Goal: Transaction & Acquisition: Book appointment/travel/reservation

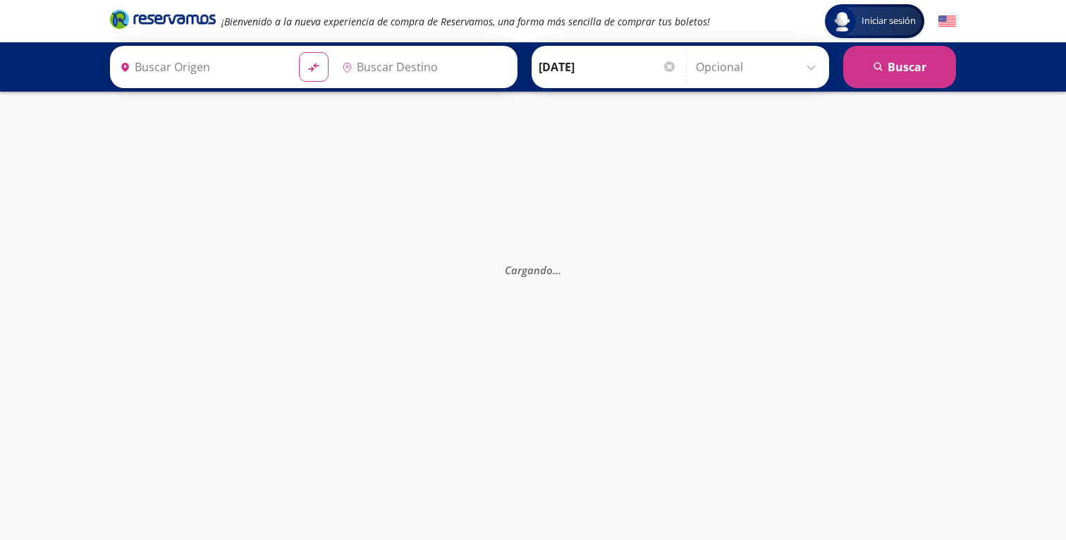
type input "[GEOGRAPHIC_DATA], [GEOGRAPHIC_DATA]"
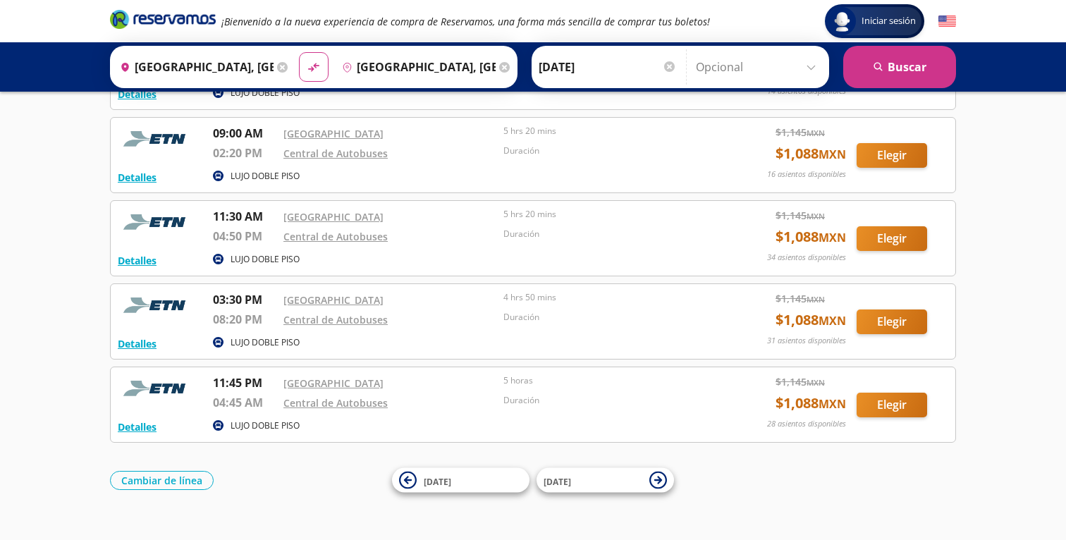
scroll to position [170, 0]
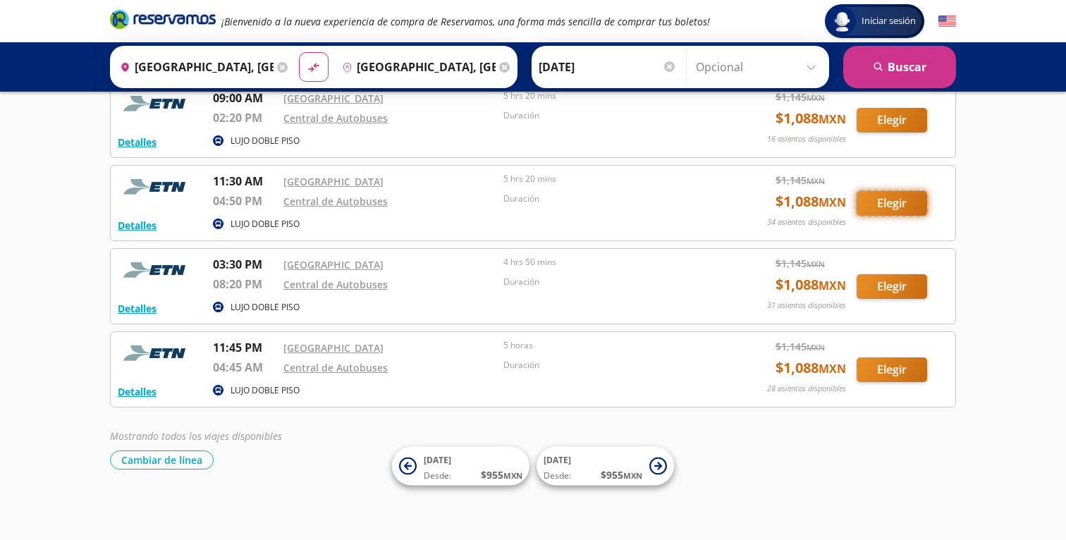
click at [888, 199] on button "Elegir" at bounding box center [892, 203] width 71 height 25
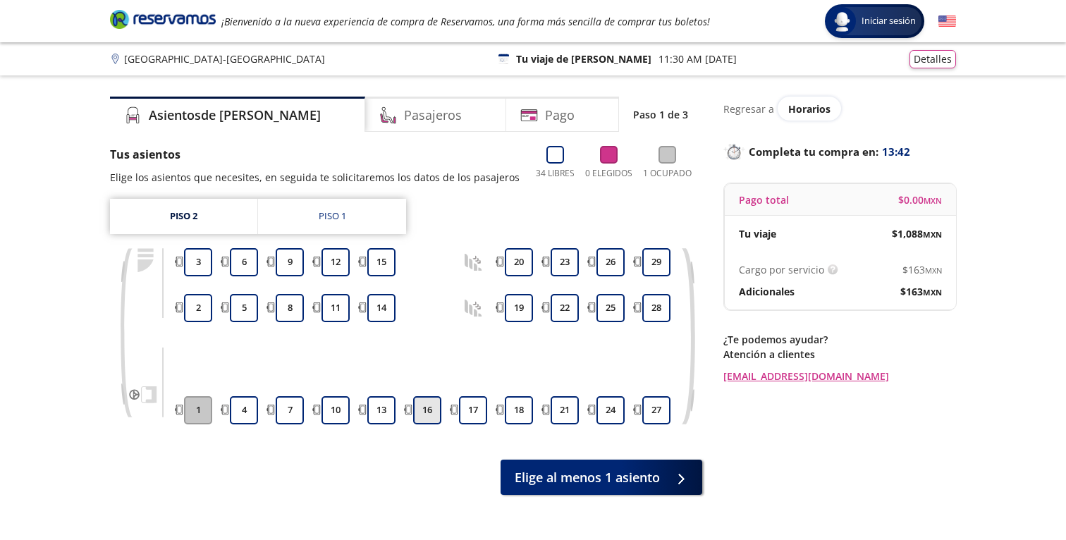
click at [431, 407] on button "16" at bounding box center [427, 410] width 28 height 28
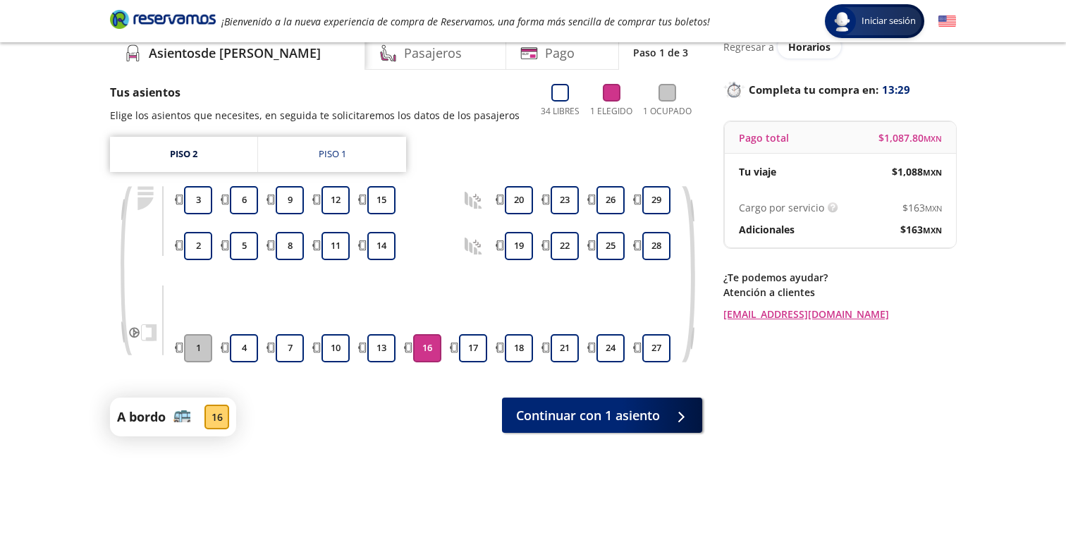
scroll to position [107, 0]
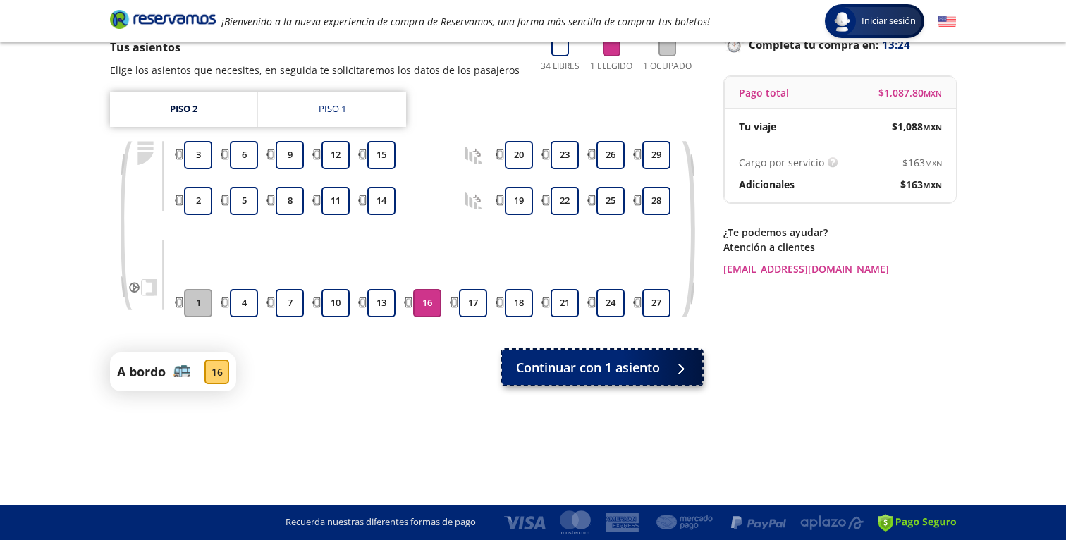
click at [637, 369] on span "Continuar con 1 asiento" at bounding box center [588, 367] width 144 height 19
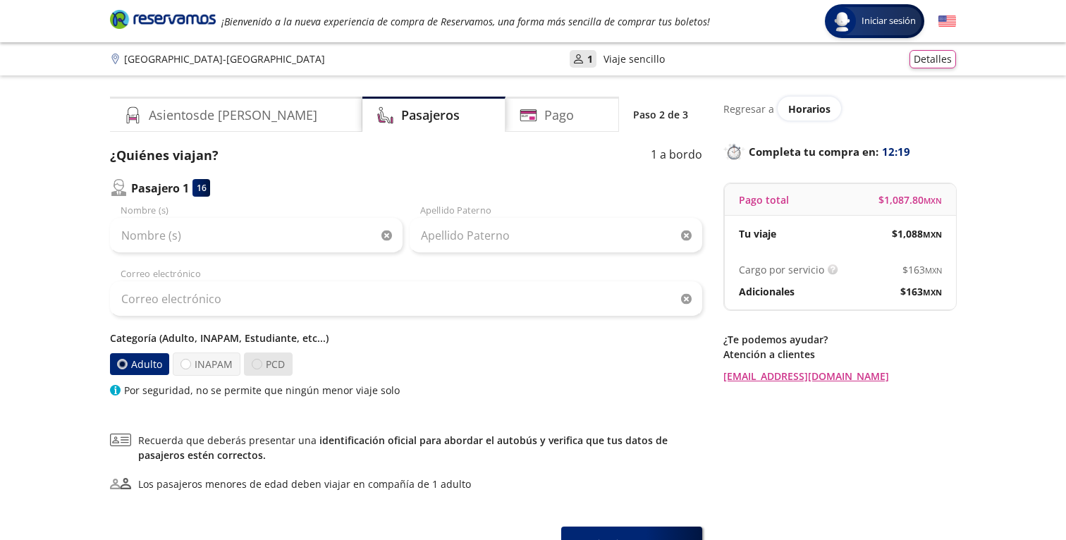
click at [256, 367] on div at bounding box center [257, 364] width 11 height 11
click at [256, 367] on input "PCD" at bounding box center [256, 364] width 9 height 9
radio input "true"
radio input "false"
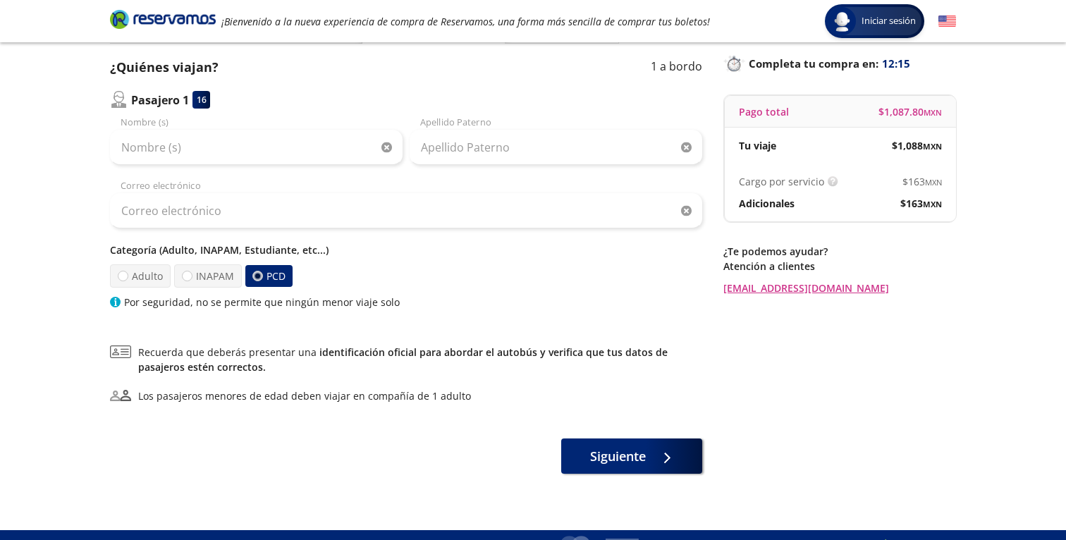
scroll to position [114, 0]
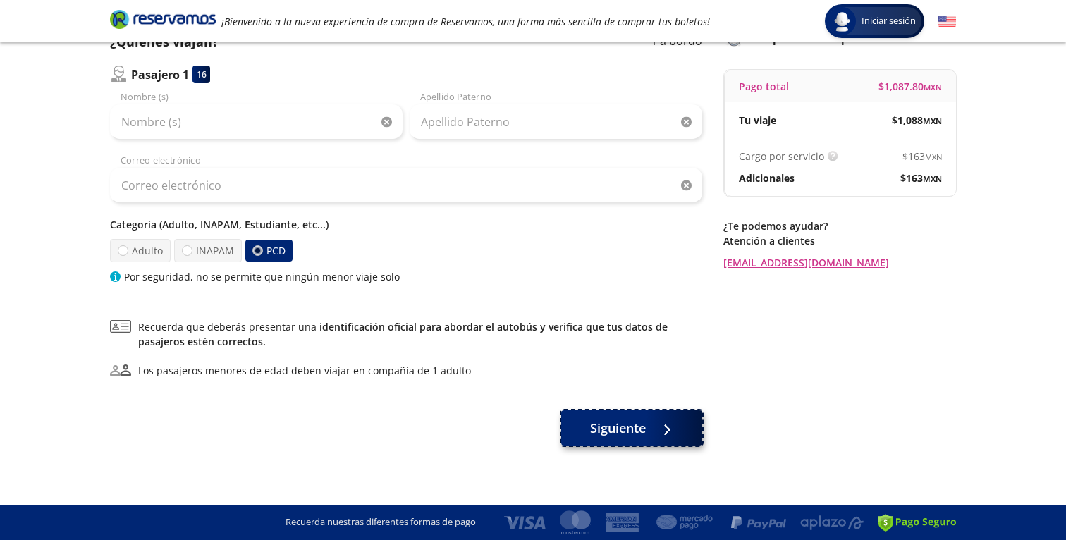
click at [618, 426] on span "Siguiente" at bounding box center [618, 428] width 56 height 19
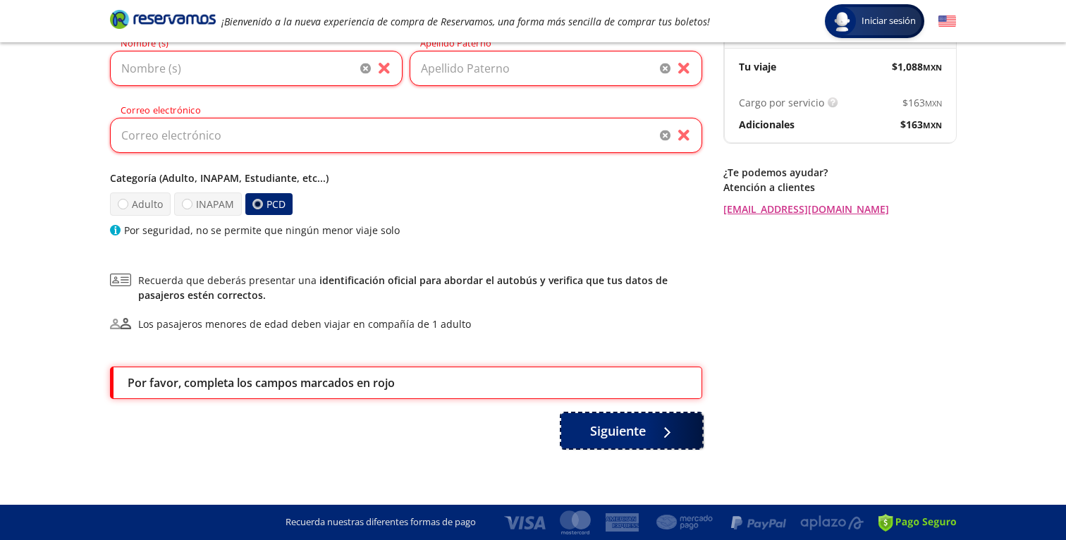
scroll to position [0, 0]
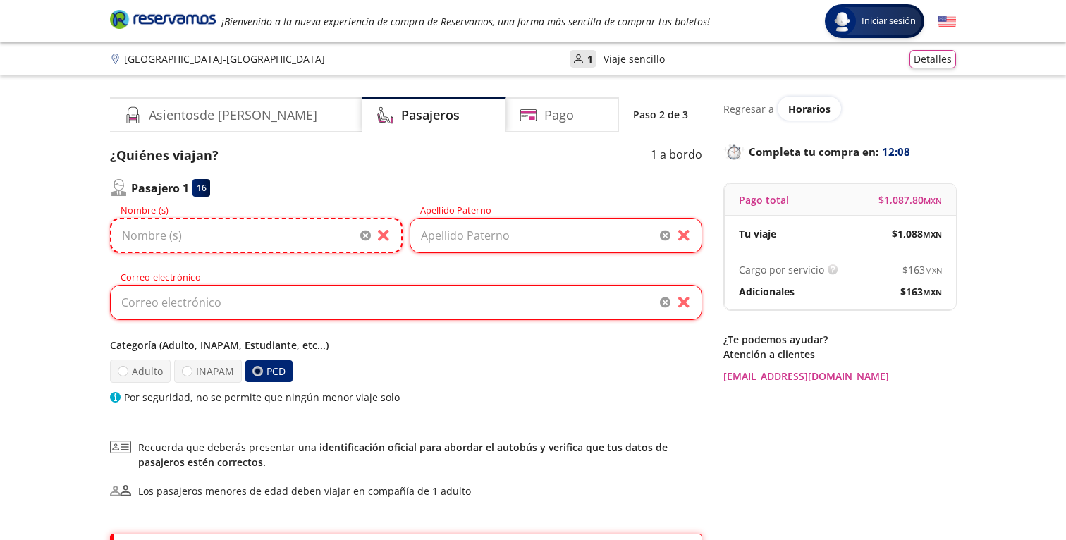
click at [252, 238] on input "Nombre (s)" at bounding box center [256, 235] width 293 height 35
type input "[PERSON_NAME]"
type input "[PERSON_NAME][EMAIL_ADDRESS][DOMAIN_NAME]"
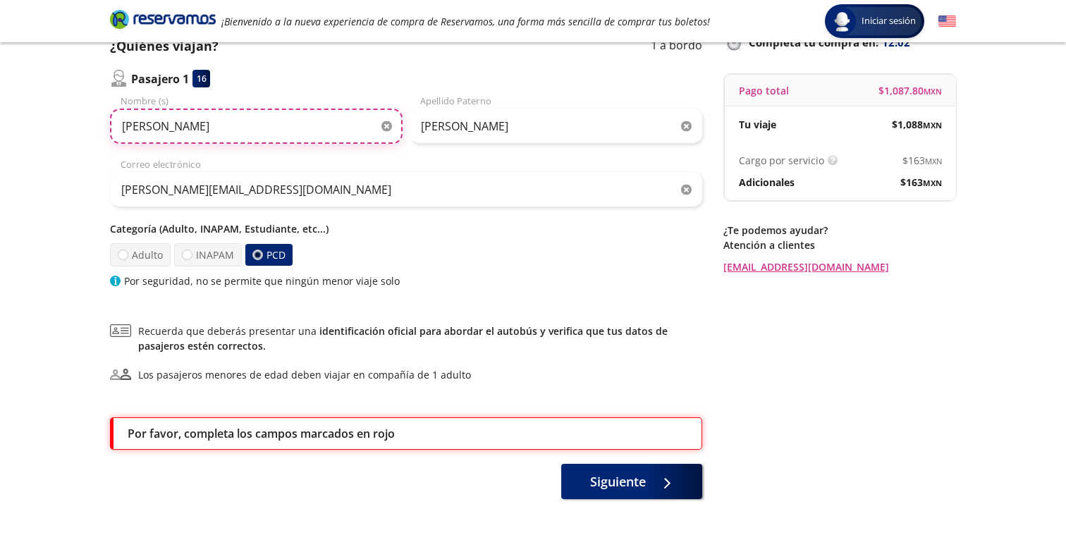
scroll to position [160, 0]
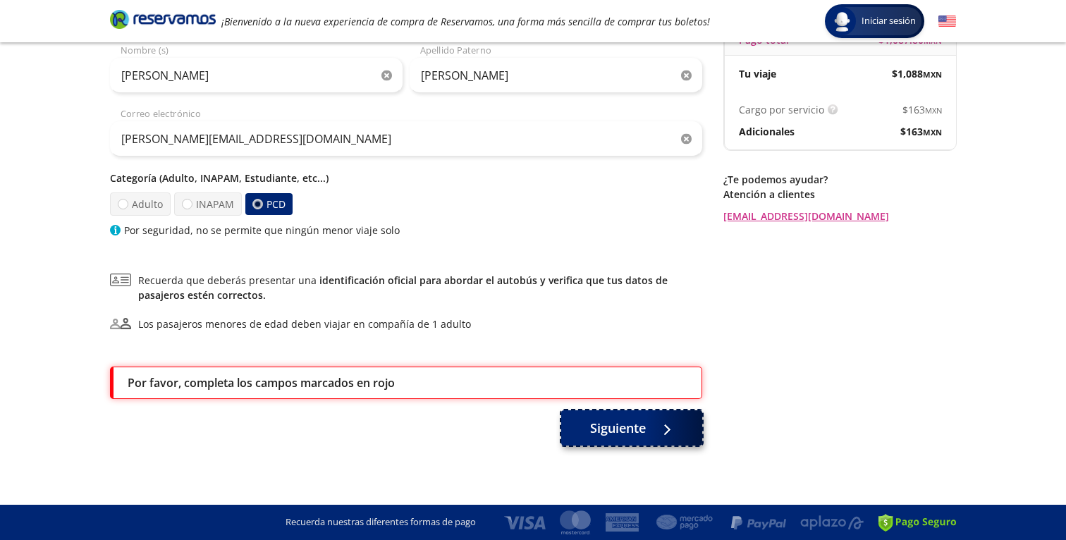
click at [655, 432] on div at bounding box center [663, 428] width 21 height 18
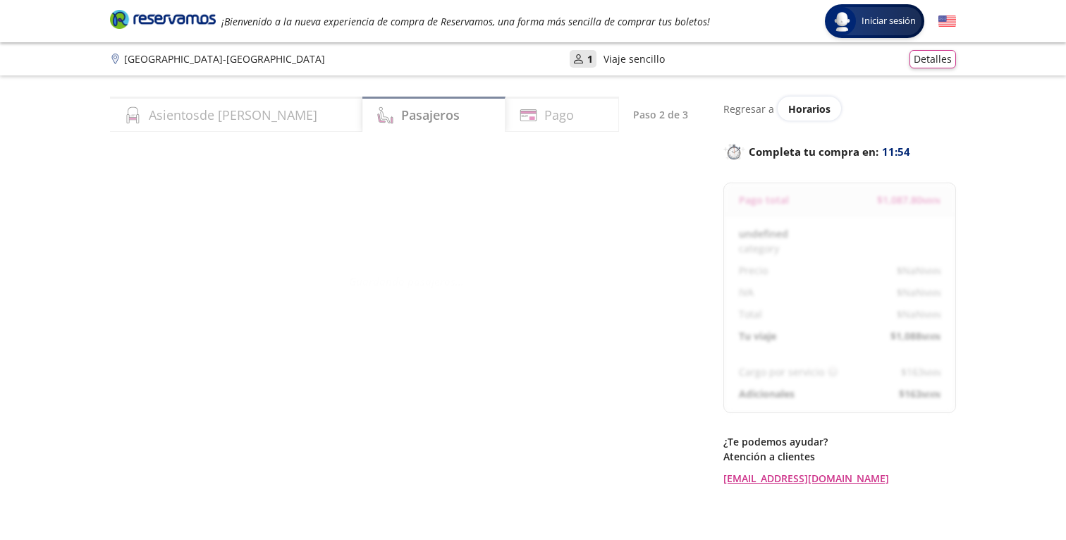
select select "MX"
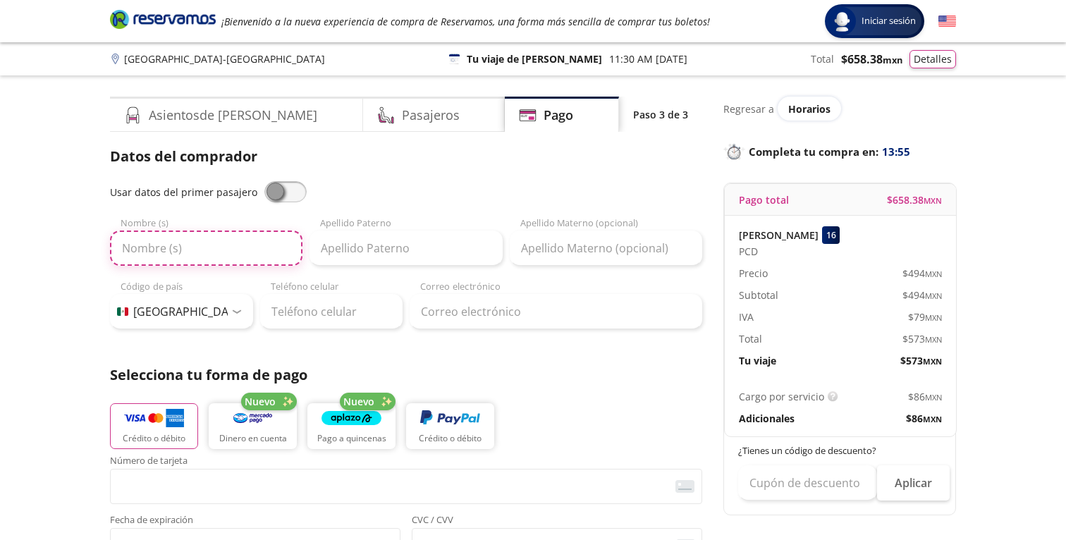
click at [148, 245] on input "Nombre (s)" at bounding box center [206, 248] width 192 height 35
type input "[PERSON_NAME]"
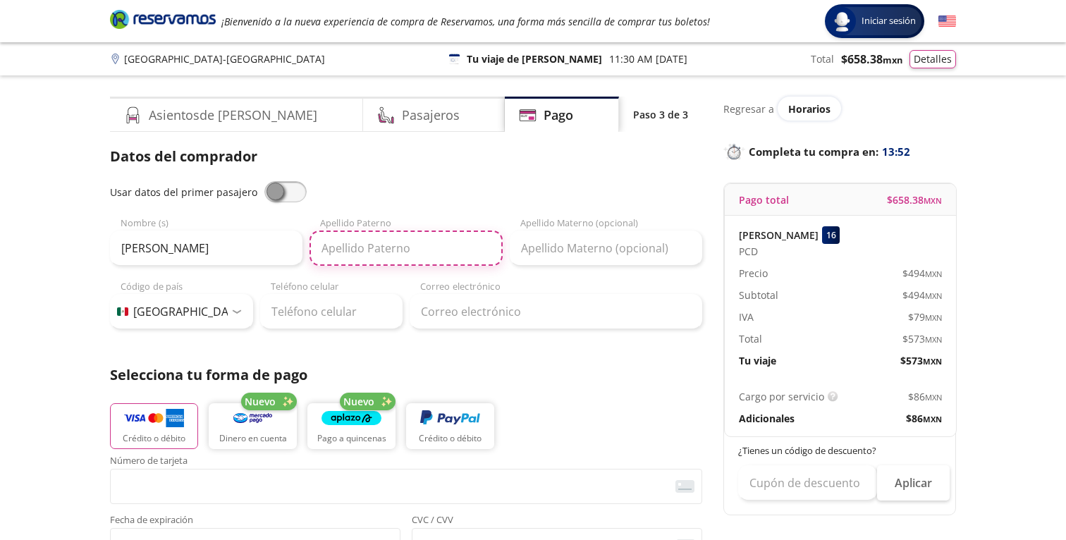
click at [348, 244] on input "Apellido Paterno" at bounding box center [406, 248] width 192 height 35
type input "Martñinez"
type input "[PERSON_NAME]"
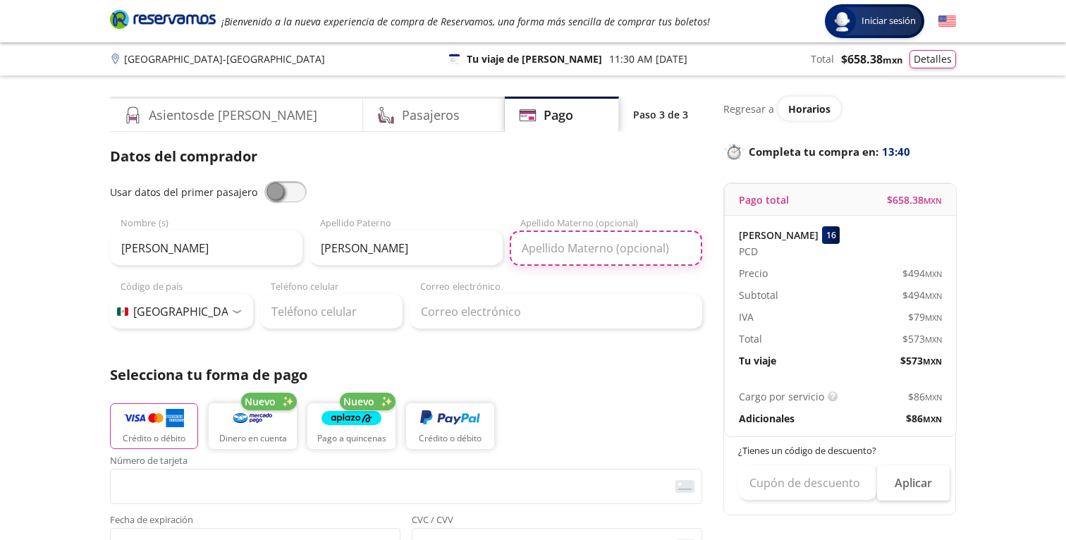
click at [561, 252] on input "Apellido Materno (opcional)" at bounding box center [606, 248] width 192 height 35
type input "[PERSON_NAME]"
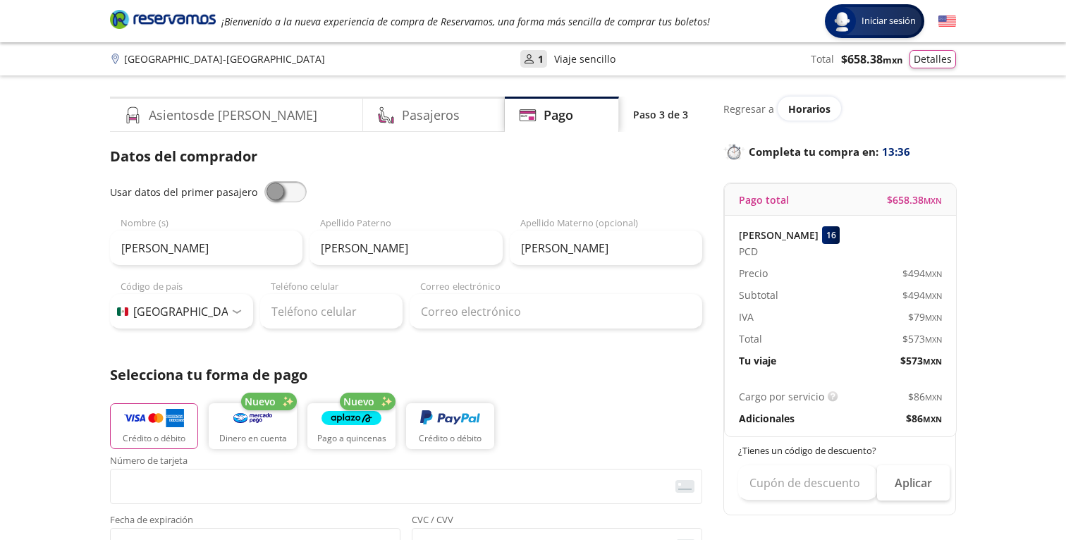
click at [629, 443] on div "Crédito o débito Nuevo Dinero en cuenta Nuevo Pago a quincenas Crédito o débito" at bounding box center [406, 424] width 592 height 63
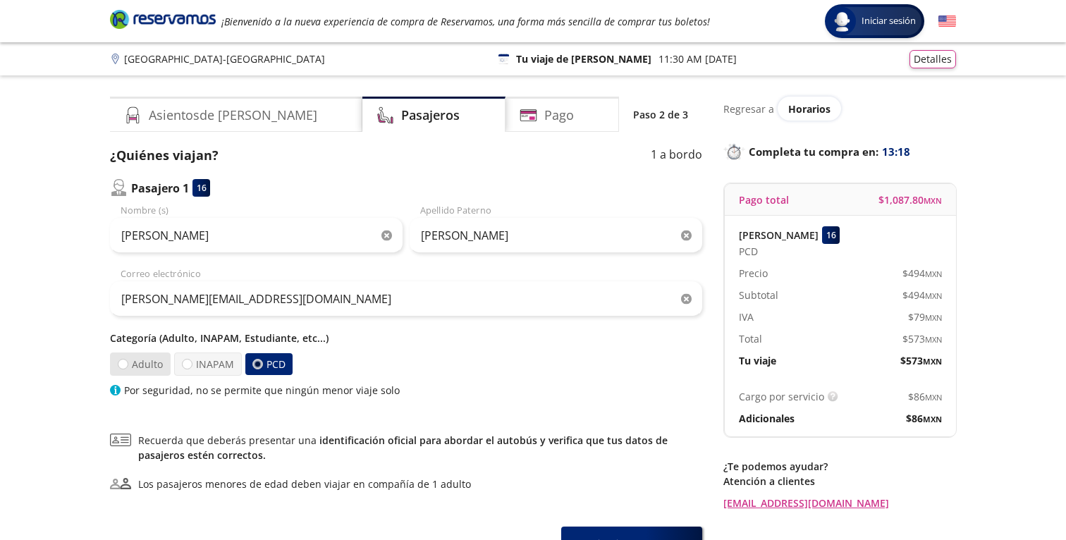
click at [129, 361] on label "Adulto" at bounding box center [140, 364] width 61 height 23
click at [128, 361] on input "Adulto" at bounding box center [122, 364] width 9 height 9
radio input "true"
radio input "false"
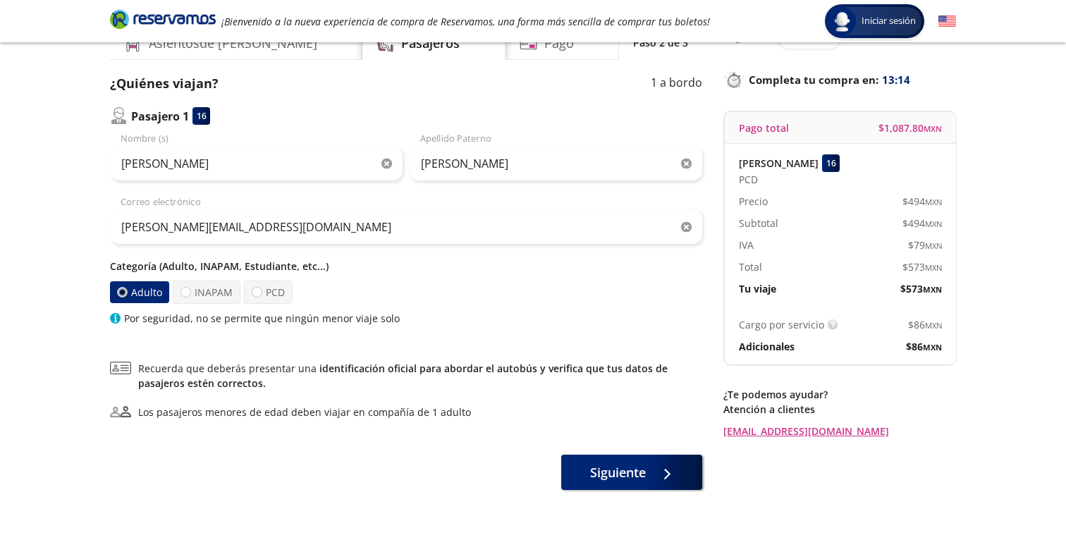
scroll to position [114, 0]
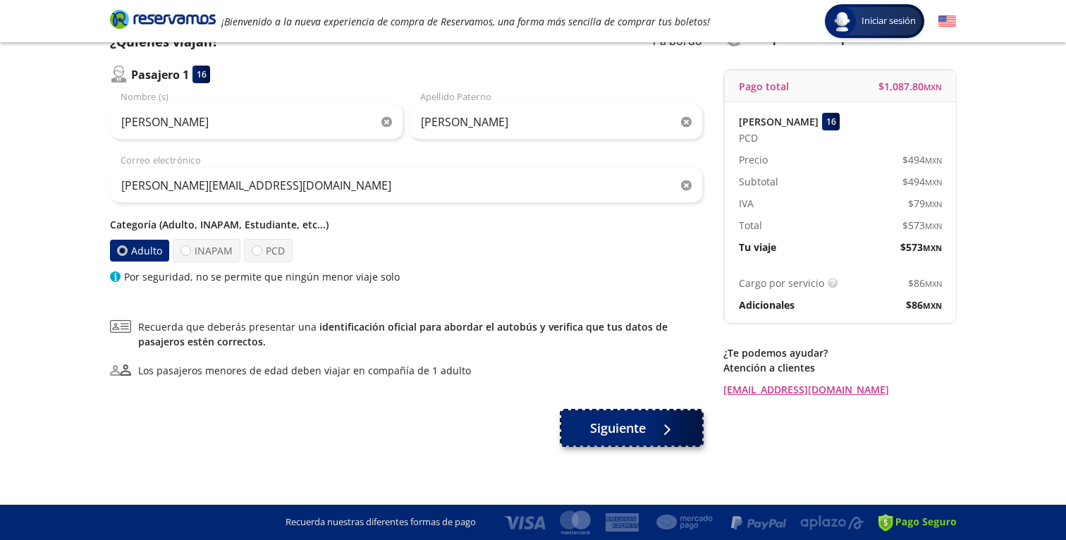
click at [618, 422] on span "Siguiente" at bounding box center [618, 428] width 56 height 19
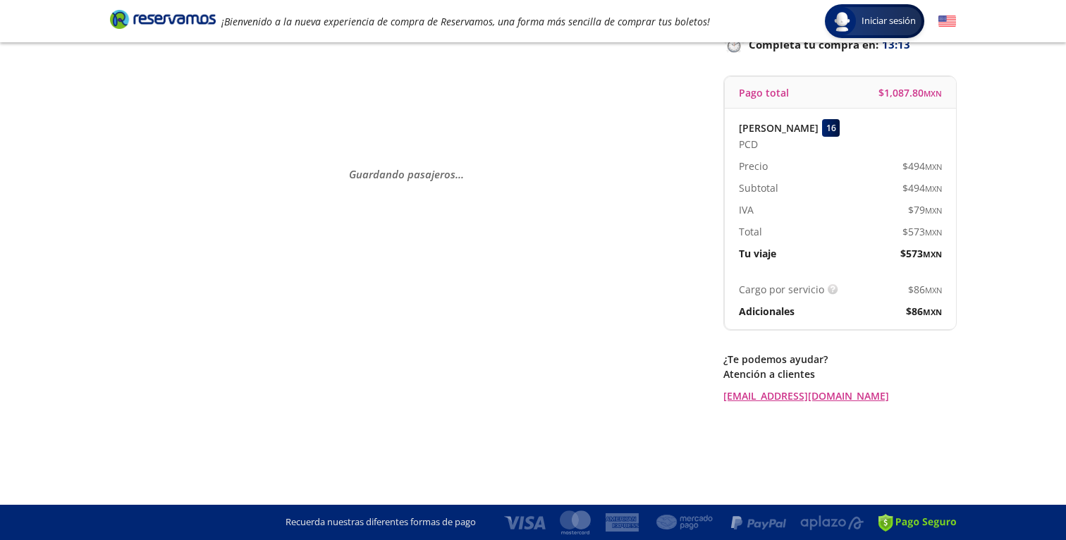
scroll to position [0, 0]
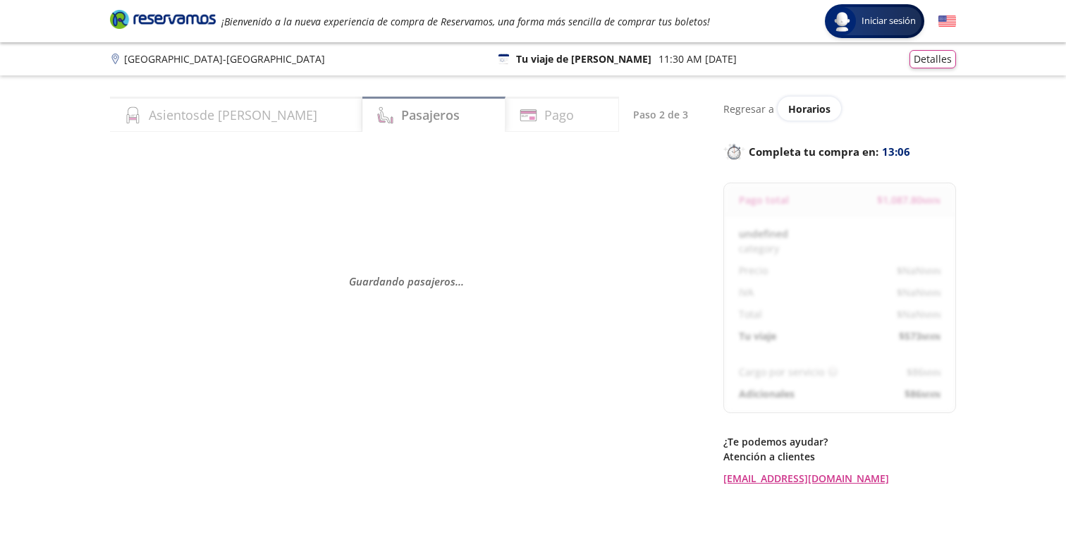
select select "MX"
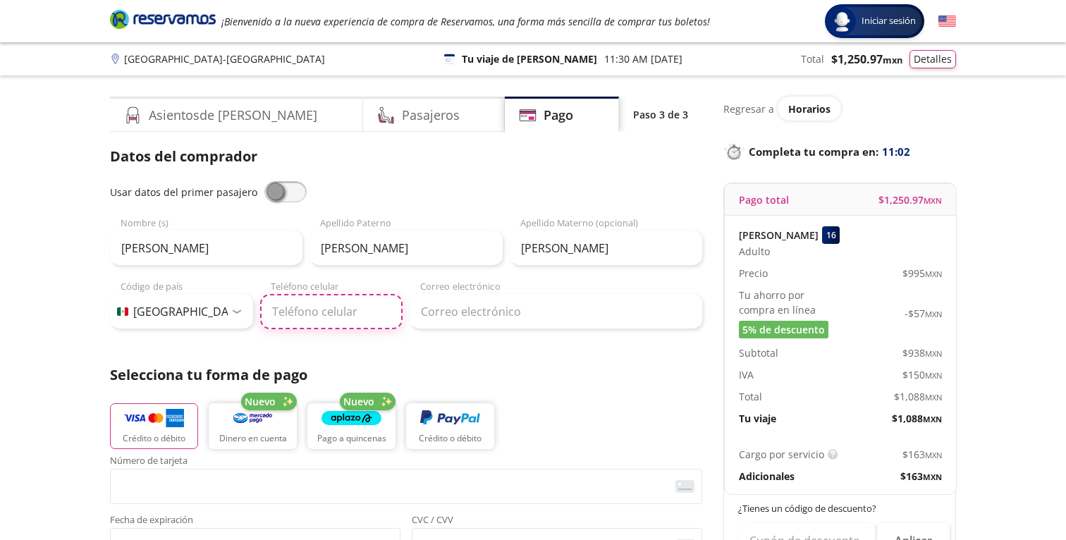
click at [360, 312] on input "Teléfono celular" at bounding box center [331, 311] width 143 height 35
type input "55 3473 5773"
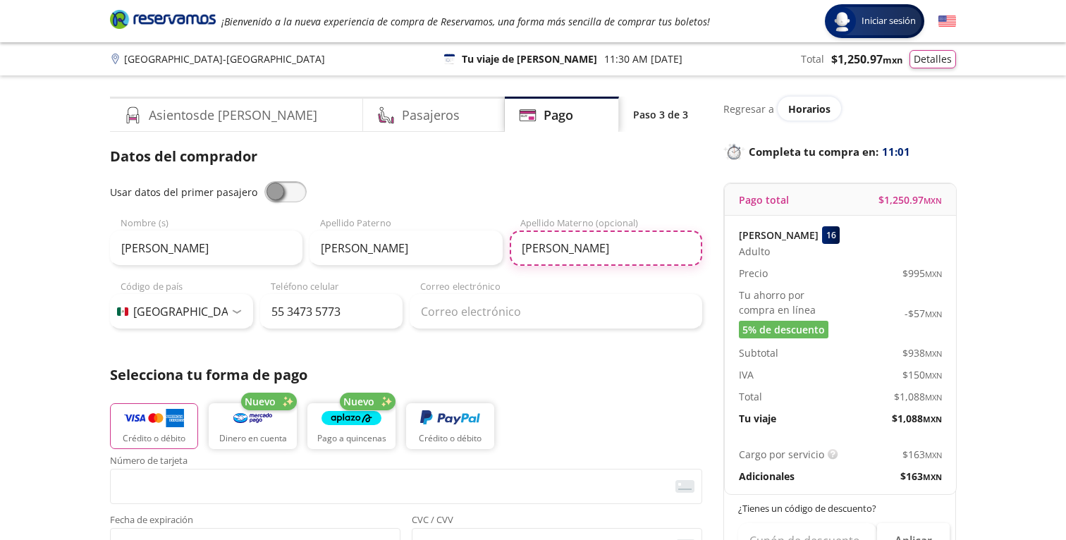
type input "[PERSON_NAME]"
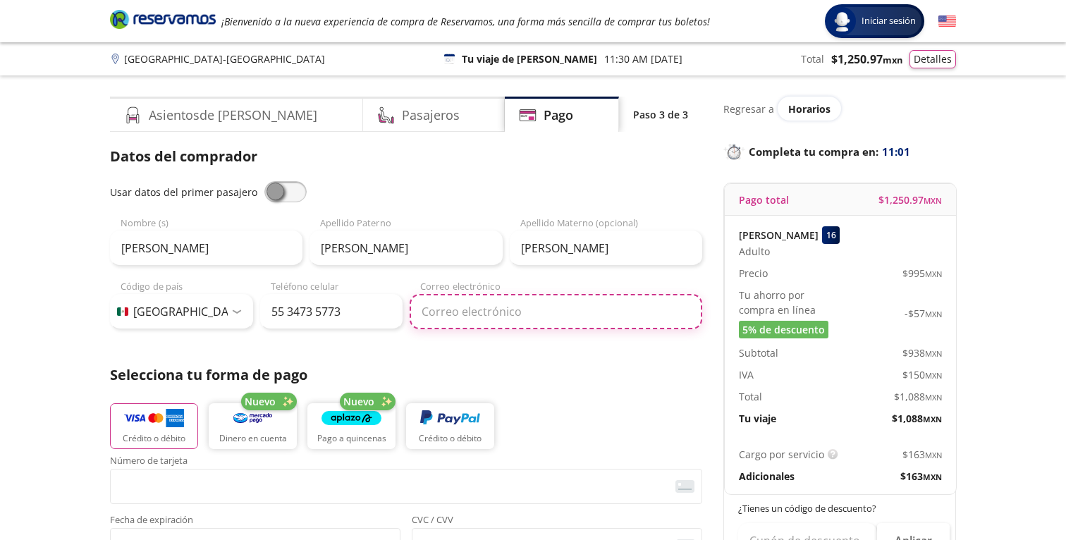
type input "[PERSON_NAME][EMAIL_ADDRESS][DOMAIN_NAME]"
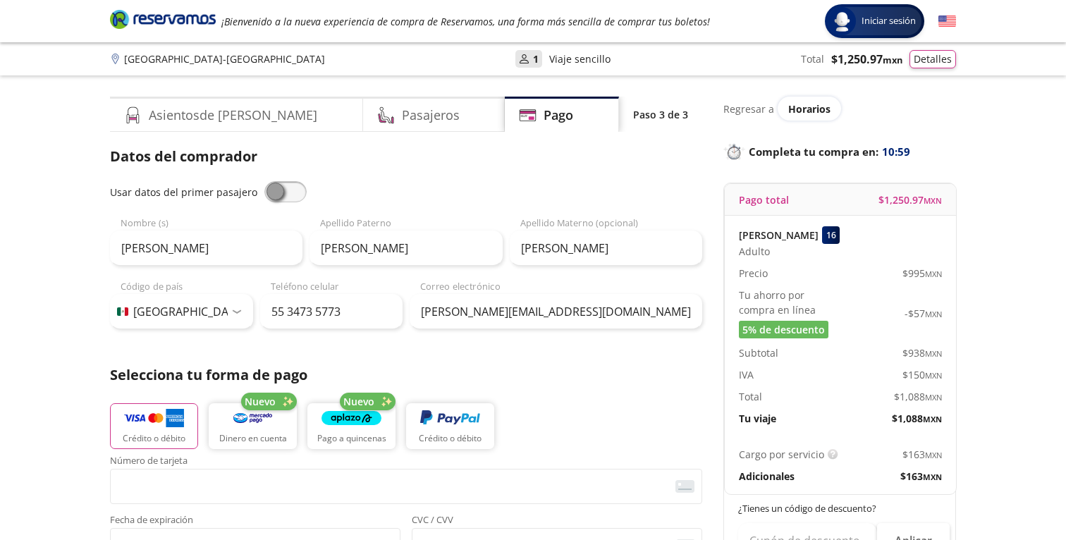
click at [620, 448] on div "Crédito o débito Nuevo Dinero en cuenta Nuevo Pago a quincenas Crédito o débito" at bounding box center [406, 424] width 592 height 63
